Goal: Ask a question

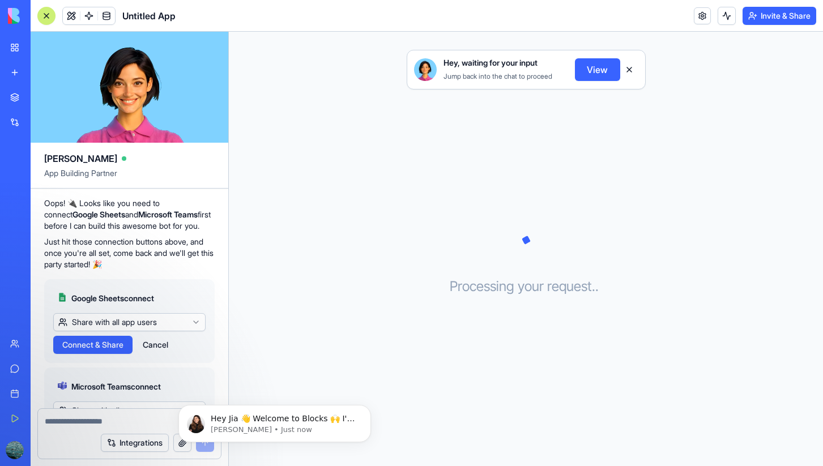
scroll to position [324, 0]
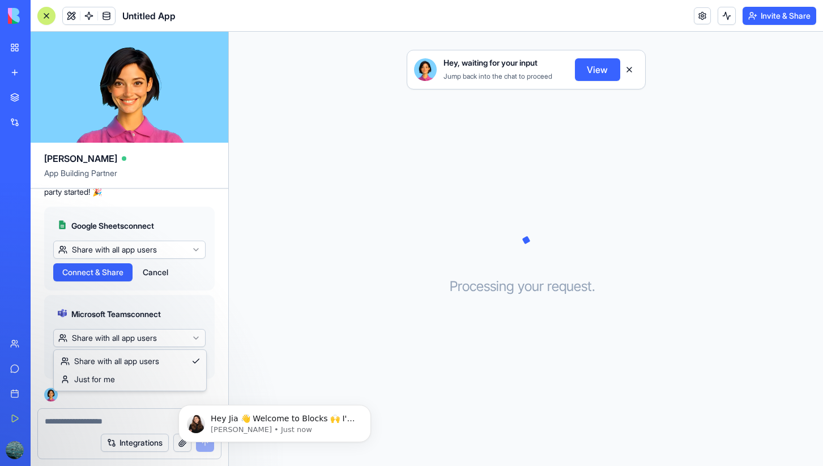
click at [135, 336] on html "My Workspace New app Marketplace Integrations Recent Untitled App AI Logo Gener…" at bounding box center [411, 233] width 823 height 466
click at [75, 360] on span "Connect" at bounding box center [77, 360] width 31 height 11
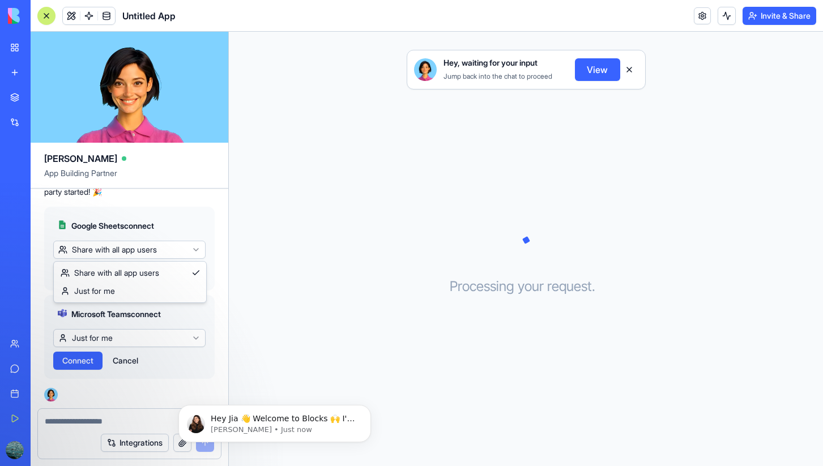
click at [181, 246] on html "My Workspace New app Marketplace Integrations Recent Untitled App AI Logo Gener…" at bounding box center [411, 233] width 823 height 466
click at [65, 268] on span "Connect" at bounding box center [77, 272] width 31 height 11
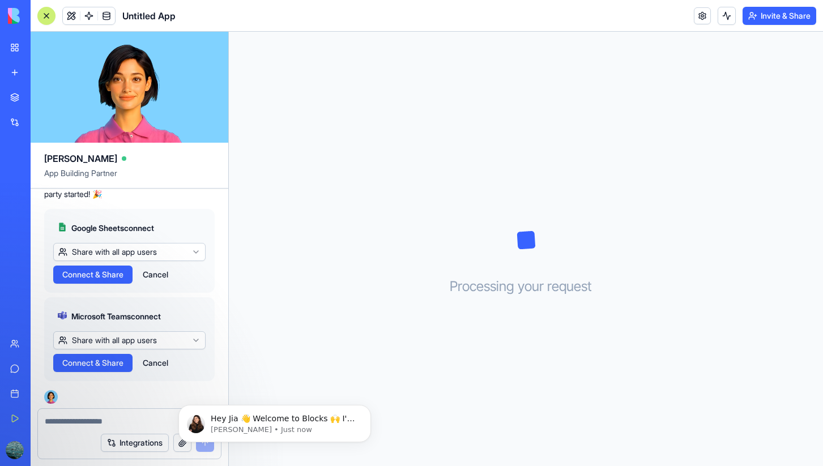
scroll to position [324, 0]
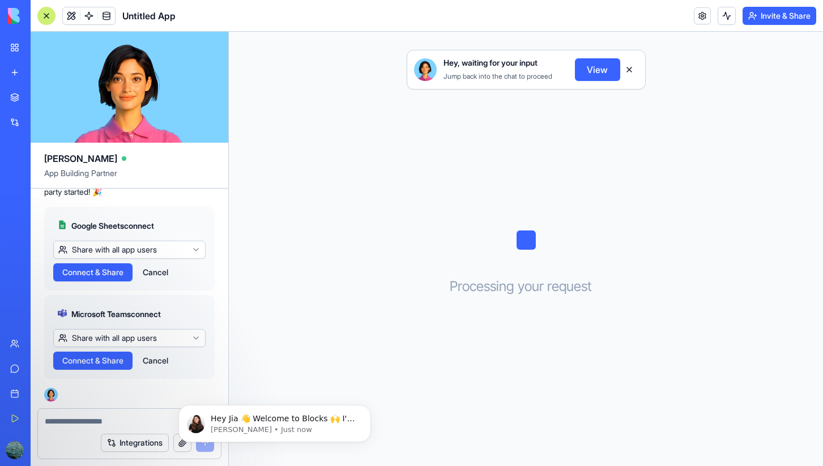
click at [576, 59] on button "View" at bounding box center [597, 69] width 45 height 23
click at [664, 93] on div "Hey, waiting for your input Jump back into the chat to proceed View Processing …" at bounding box center [526, 249] width 594 height 434
click at [596, 67] on button "View" at bounding box center [597, 69] width 45 height 23
click at [168, 272] on button "Cancel" at bounding box center [155, 272] width 37 height 18
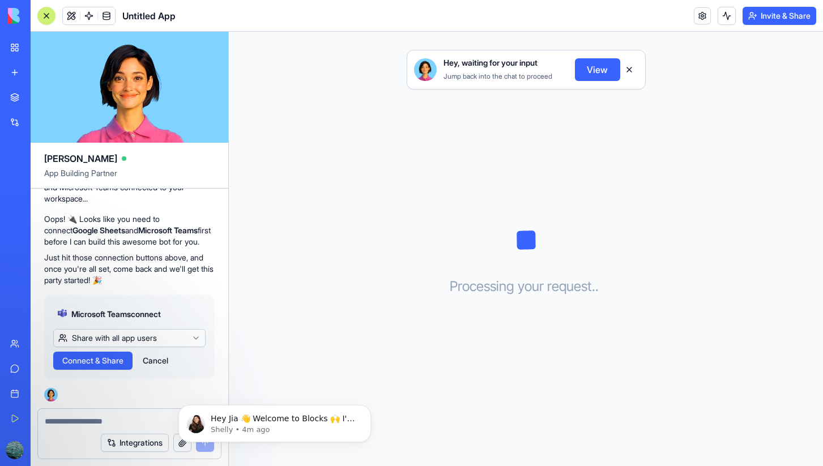
click at [164, 361] on button "Cancel" at bounding box center [155, 361] width 37 height 18
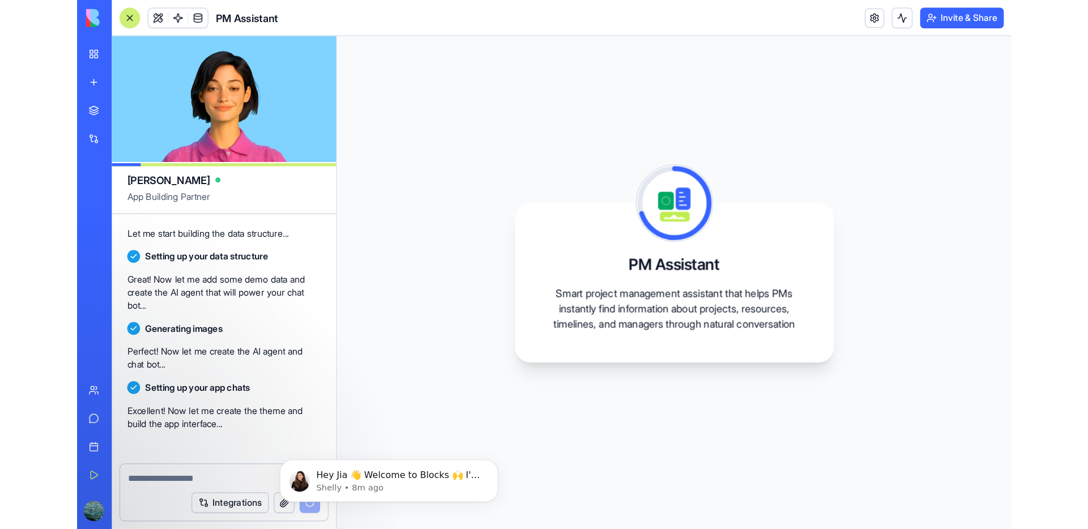
scroll to position [612, 0]
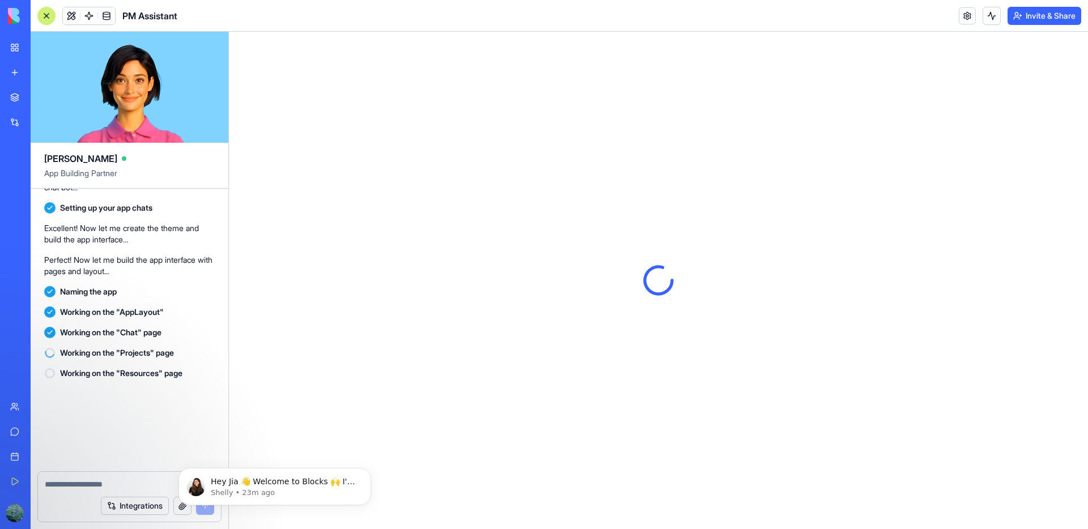
scroll to position [748, 0]
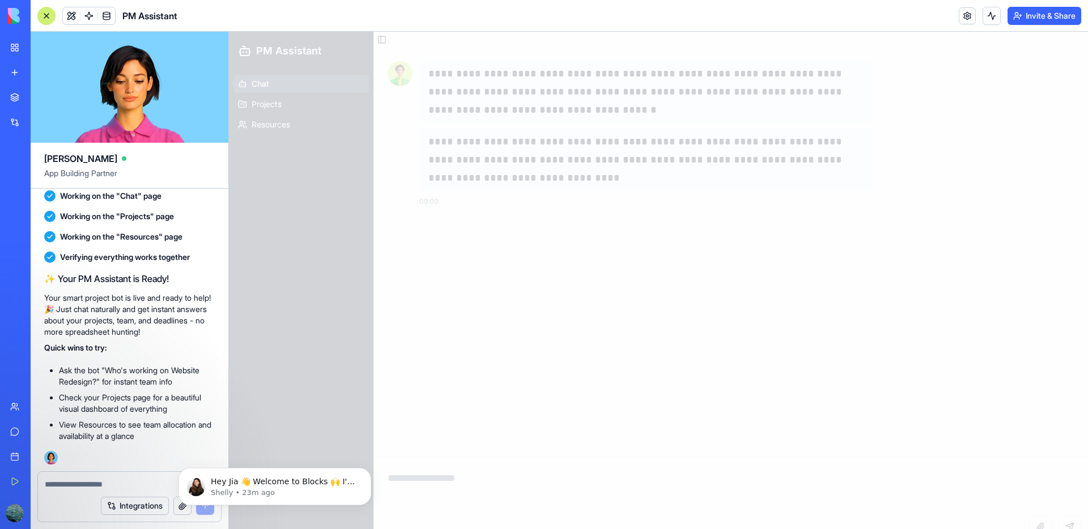
click at [408, 360] on div at bounding box center [658, 280] width 859 height 497
click at [199, 417] on ul "Ask the bot "Who's working on Website Redesign?" for instant team info Check yo…" at bounding box center [129, 403] width 170 height 77
drag, startPoint x: 171, startPoint y: 419, endPoint x: 164, endPoint y: 429, distance: 12.6
click at [171, 420] on li "View Resources to see team allocation and availability at a glance" at bounding box center [137, 430] width 156 height 23
drag, startPoint x: 163, startPoint y: 432, endPoint x: 191, endPoint y: 441, distance: 30.3
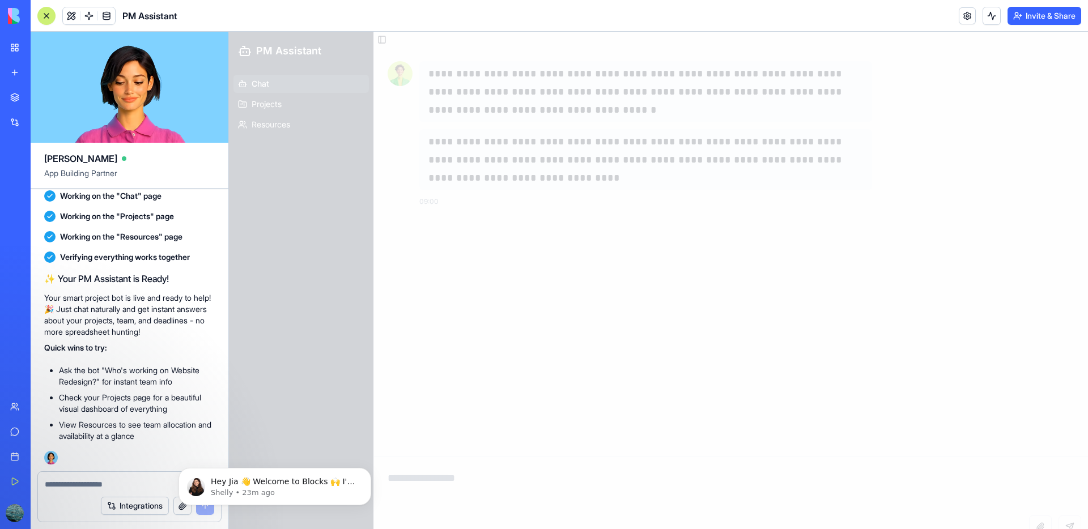
click at [164, 433] on li "View Resources to see team allocation and availability at a glance" at bounding box center [137, 430] width 156 height 23
click at [282, 466] on div "Hey Jia 👋 Welcome to Blocks 🙌 I'm here if you have any questions! [PERSON_NAME]…" at bounding box center [274, 486] width 193 height 37
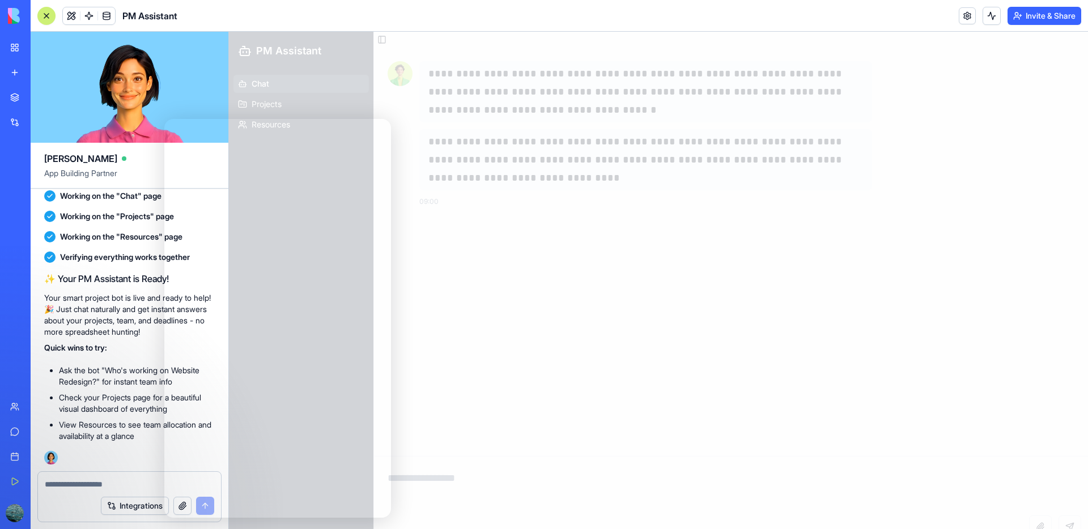
drag, startPoint x: 505, startPoint y: 279, endPoint x: 394, endPoint y: 207, distance: 132.3
click at [505, 278] on div at bounding box center [658, 280] width 859 height 497
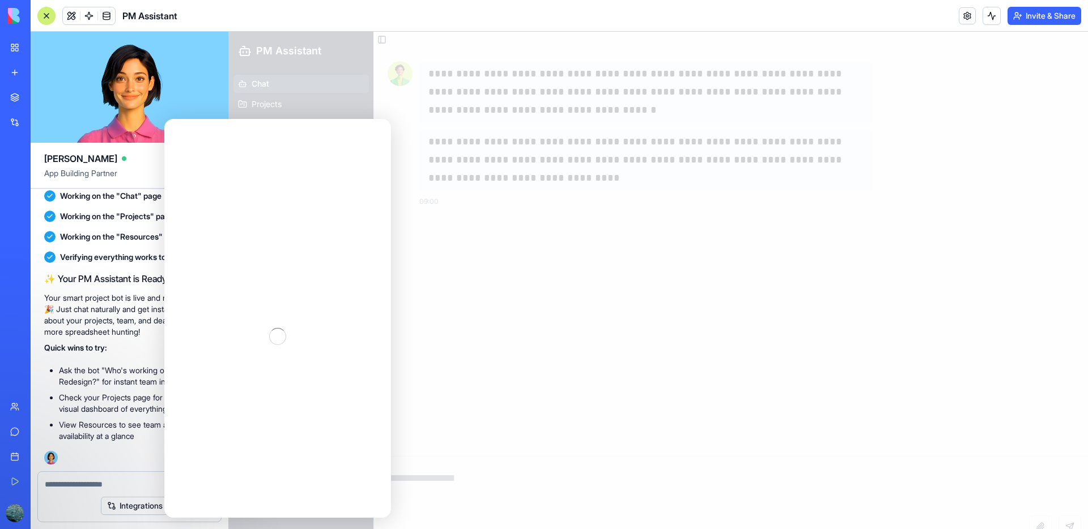
scroll to position [0, 0]
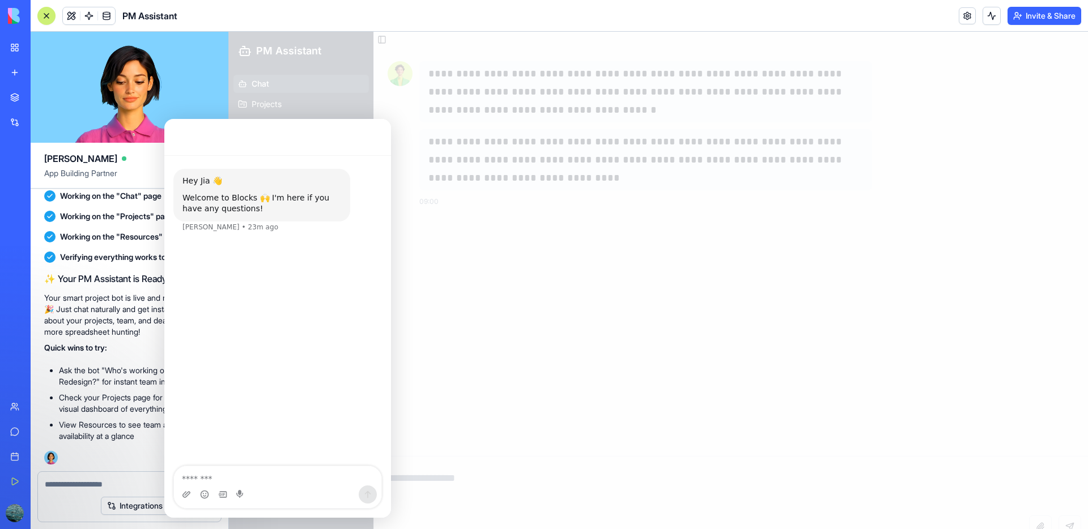
click at [393, 121] on div at bounding box center [658, 280] width 859 height 497
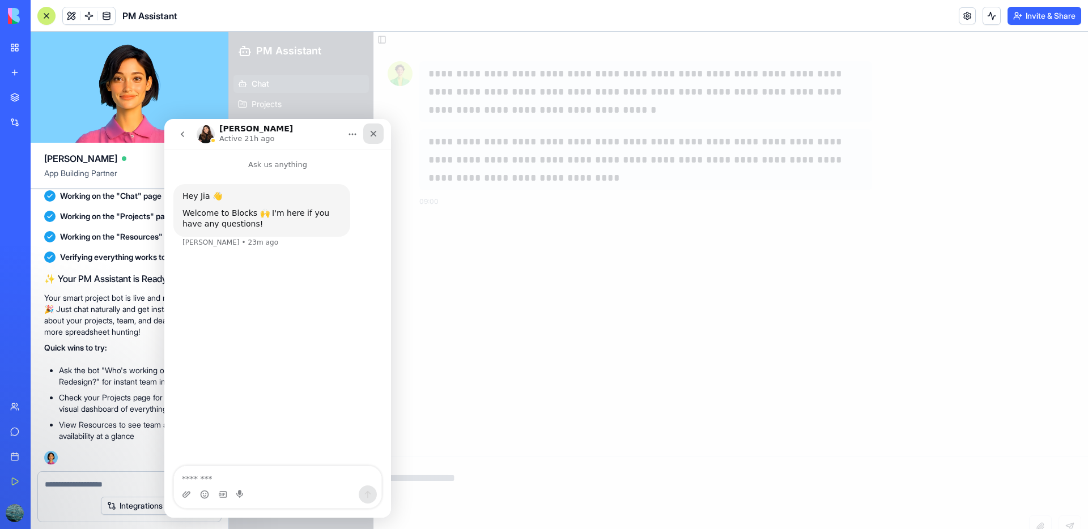
click at [374, 125] on div "Close" at bounding box center [373, 133] width 20 height 20
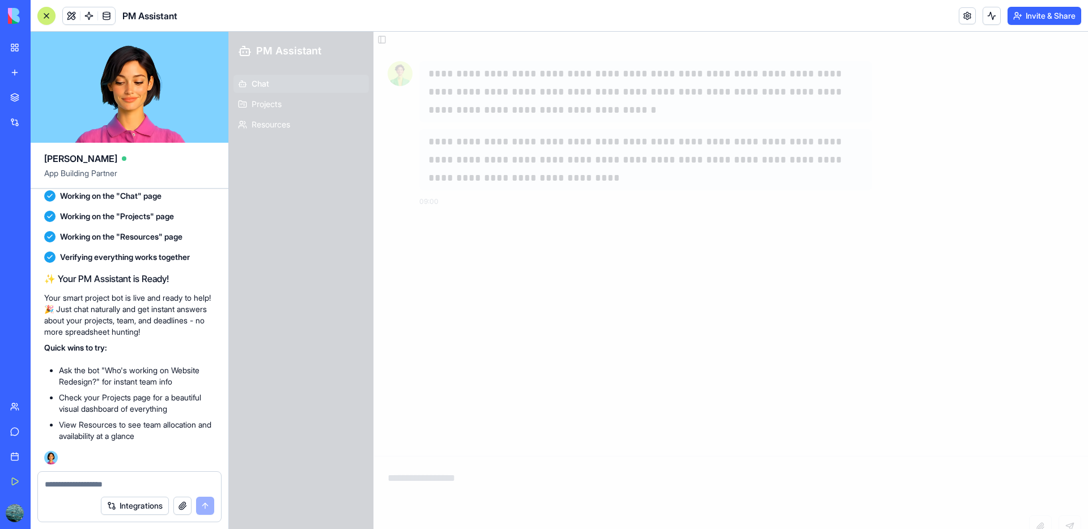
click at [611, 106] on div at bounding box center [658, 280] width 859 height 497
click at [305, 86] on div at bounding box center [658, 280] width 859 height 497
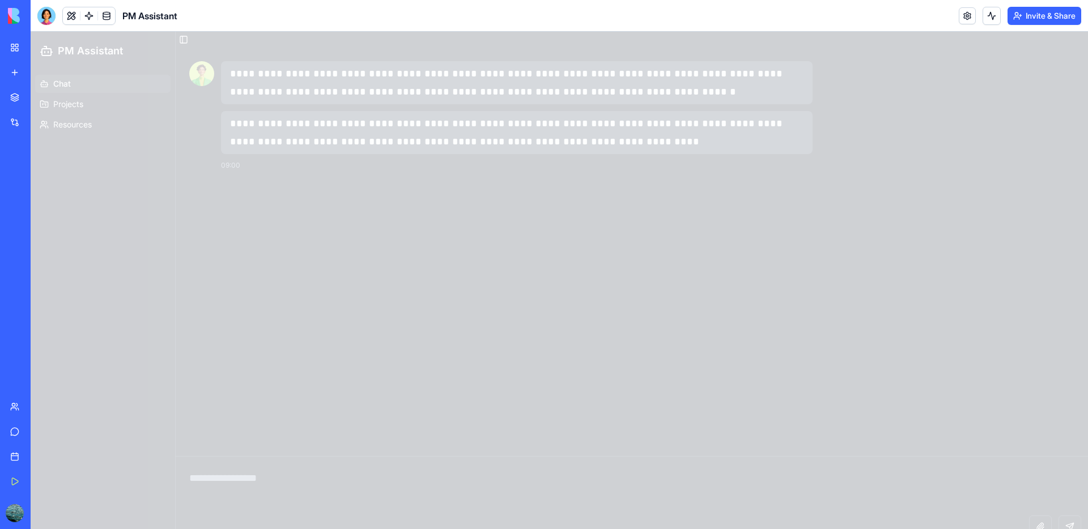
click at [809, 96] on div at bounding box center [559, 280] width 1057 height 497
